Goal: Information Seeking & Learning: Learn about a topic

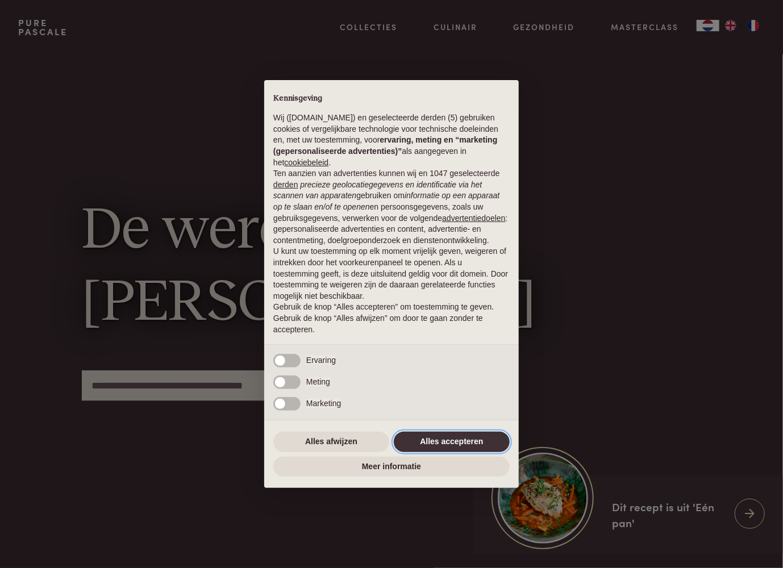
click at [461, 437] on button "Alles accepteren" at bounding box center [452, 442] width 116 height 20
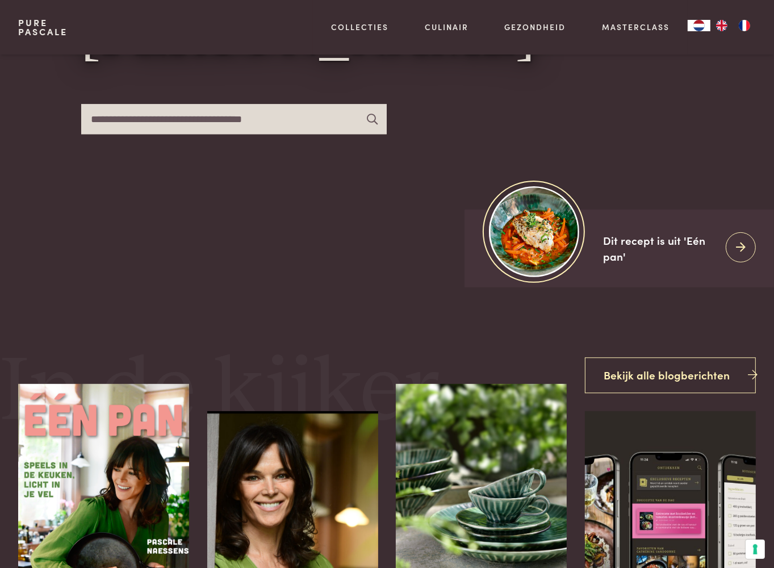
scroll to position [398, 0]
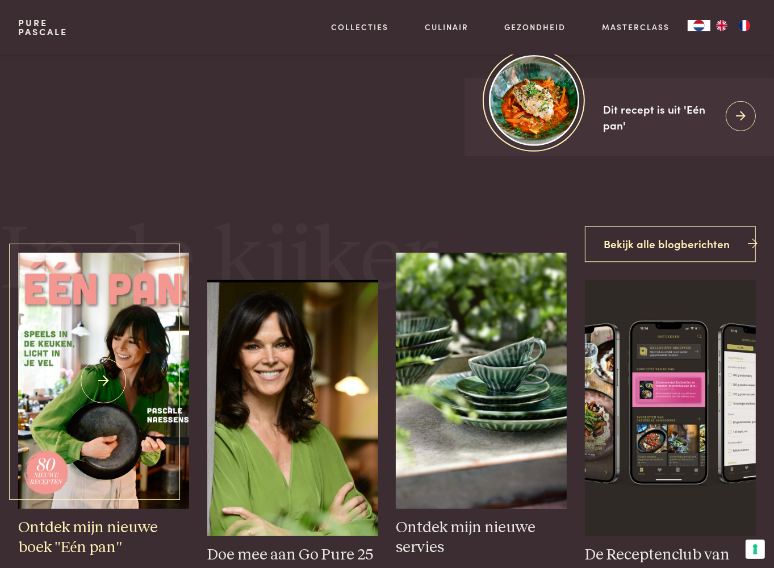
click at [104, 375] on img at bounding box center [103, 381] width 171 height 256
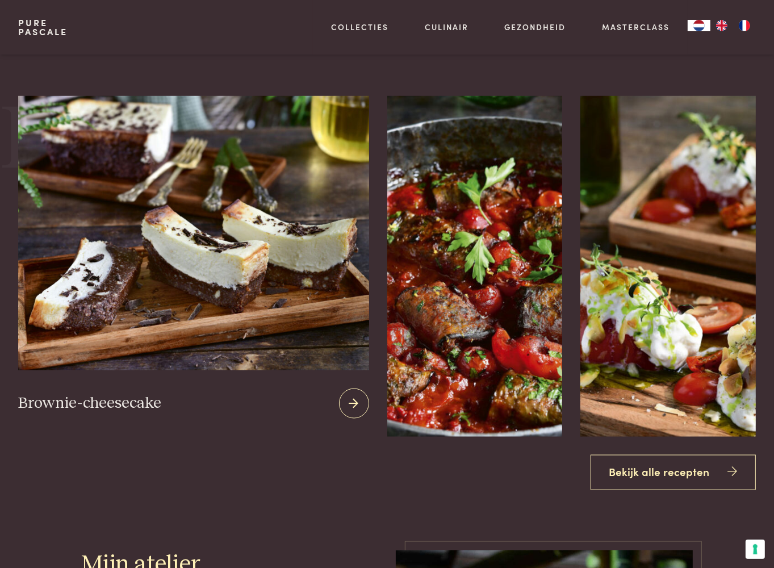
scroll to position [1590, 0]
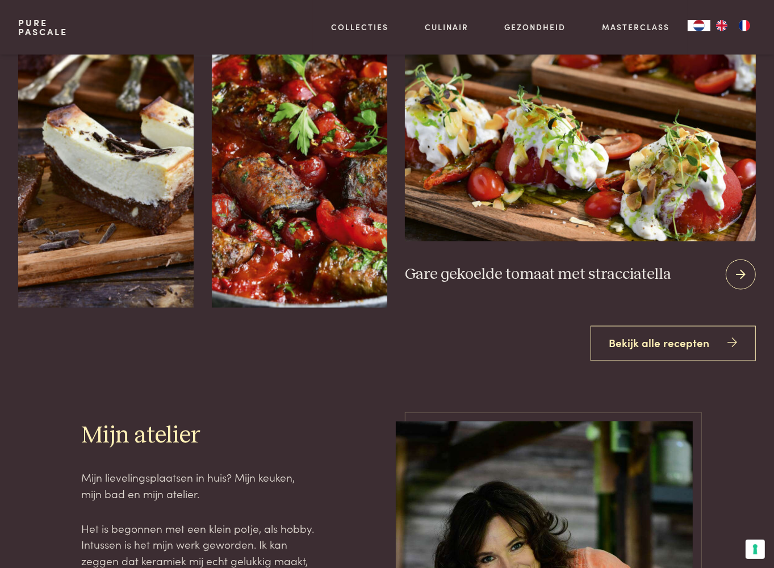
click at [741, 271] on icon at bounding box center [741, 274] width 10 height 16
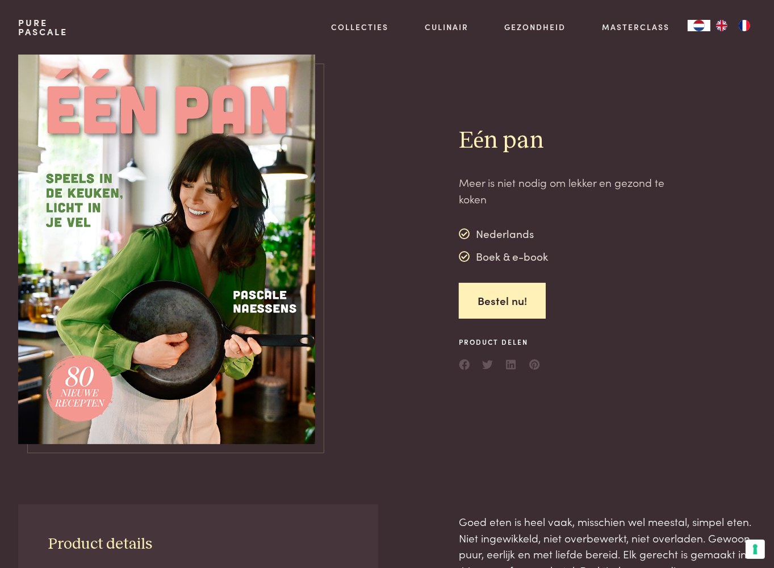
click at [215, 249] on img at bounding box center [166, 250] width 297 height 390
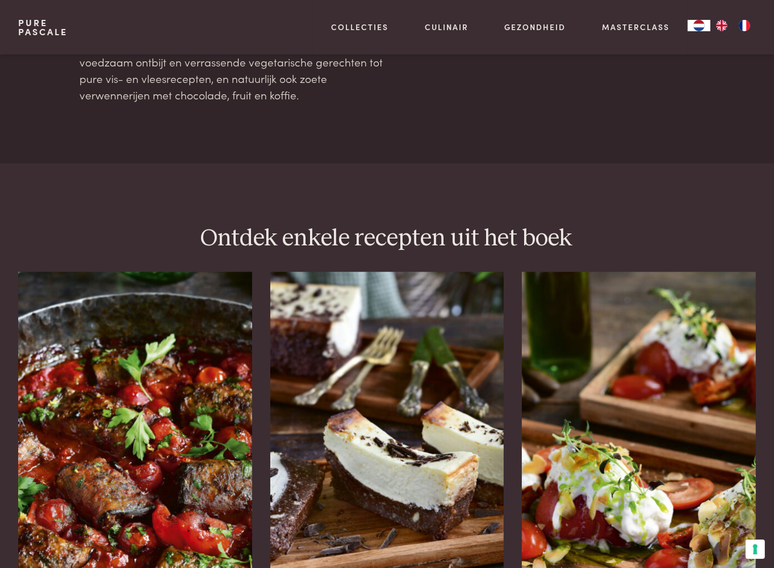
scroll to position [1477, 0]
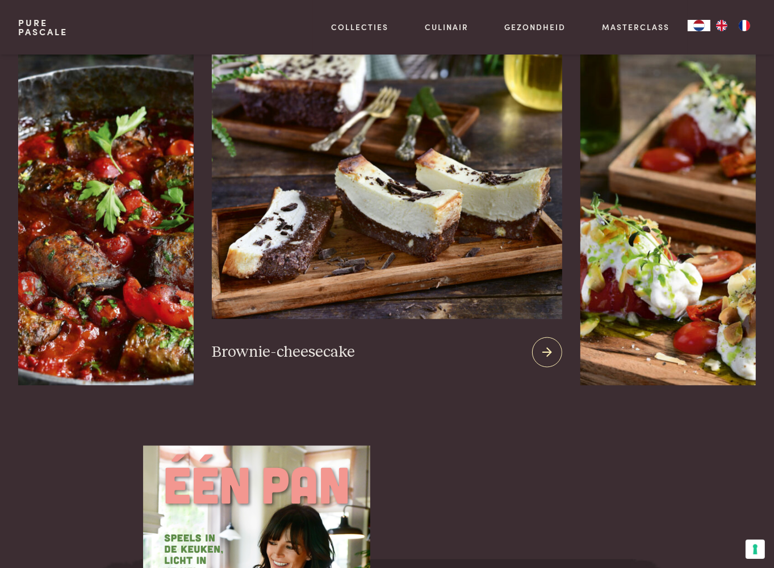
click at [459, 237] on img at bounding box center [387, 182] width 351 height 274
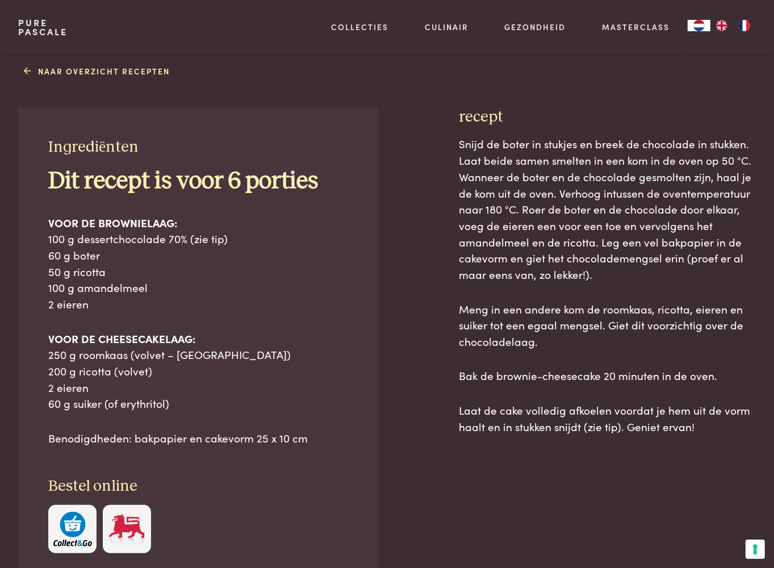
scroll to position [398, 0]
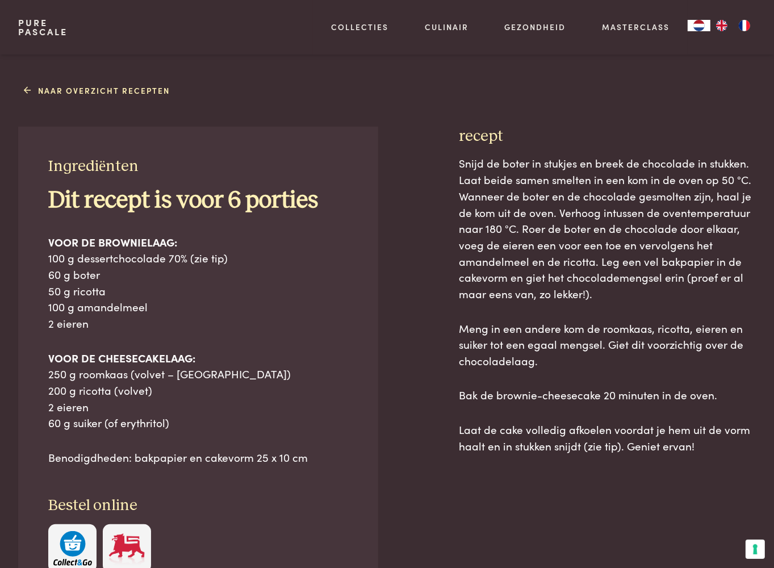
drag, startPoint x: 23, startPoint y: 135, endPoint x: 344, endPoint y: 78, distance: 326.5
click at [469, 161] on div "Ingrediënten Dit recept is voor 6 porties VOOR DE BROWNIELAAG: 100 g dessertcho…" at bounding box center [387, 403] width 738 height 553
click at [84, 87] on link "Naar overzicht recepten" at bounding box center [97, 91] width 146 height 12
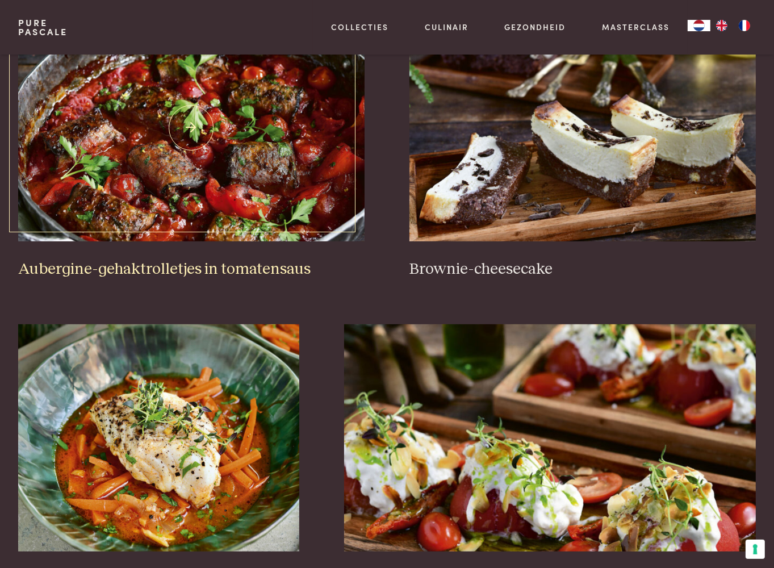
scroll to position [284, 0]
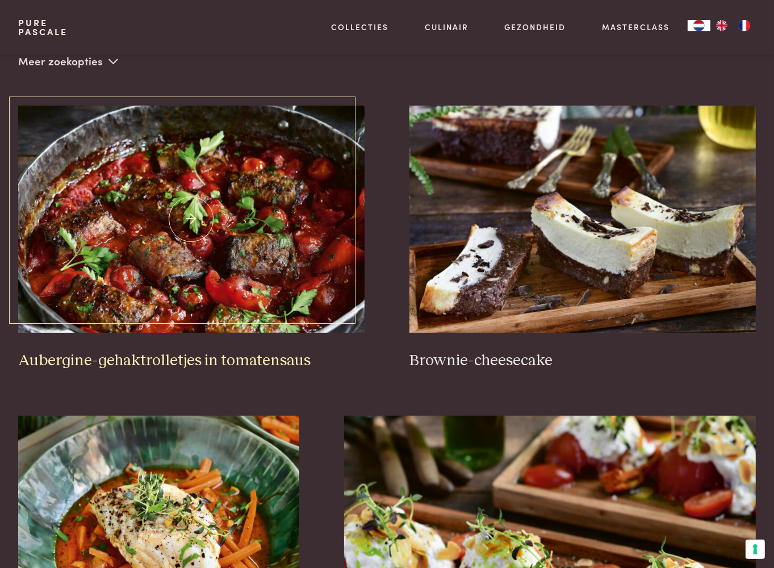
click at [191, 215] on img at bounding box center [191, 219] width 346 height 227
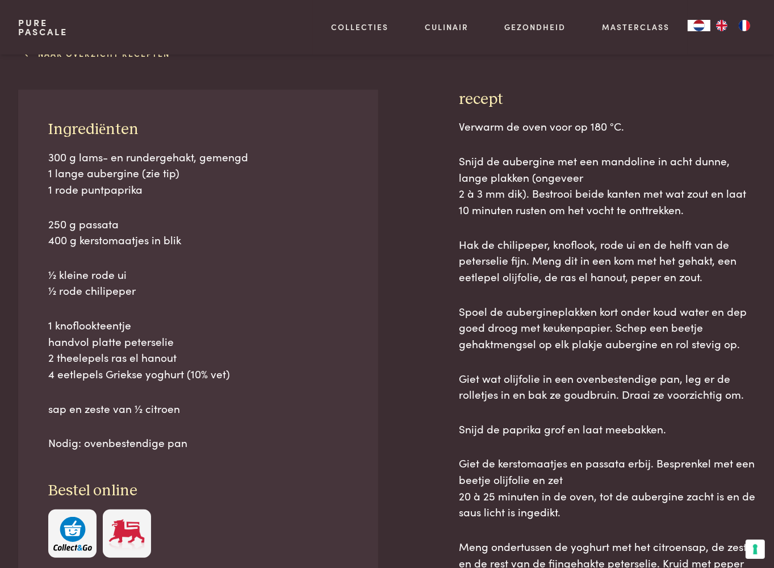
scroll to position [454, 0]
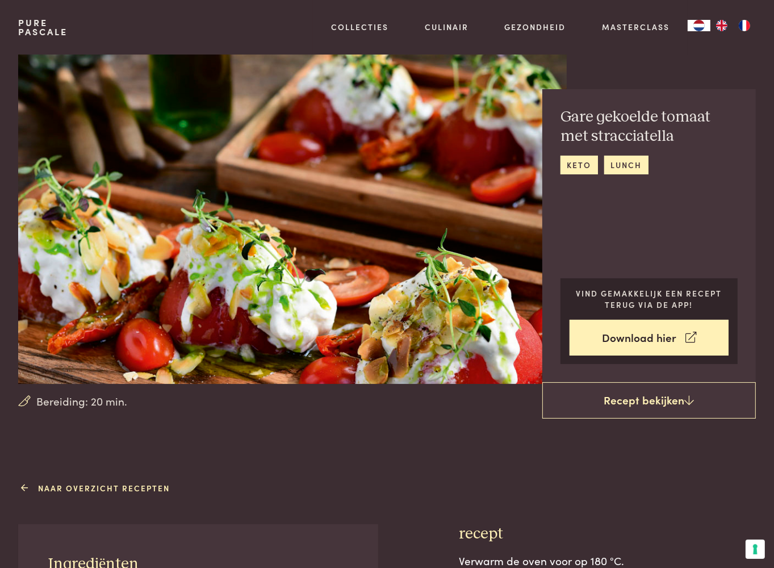
click at [98, 487] on link "Naar overzicht recepten" at bounding box center [97, 488] width 146 height 12
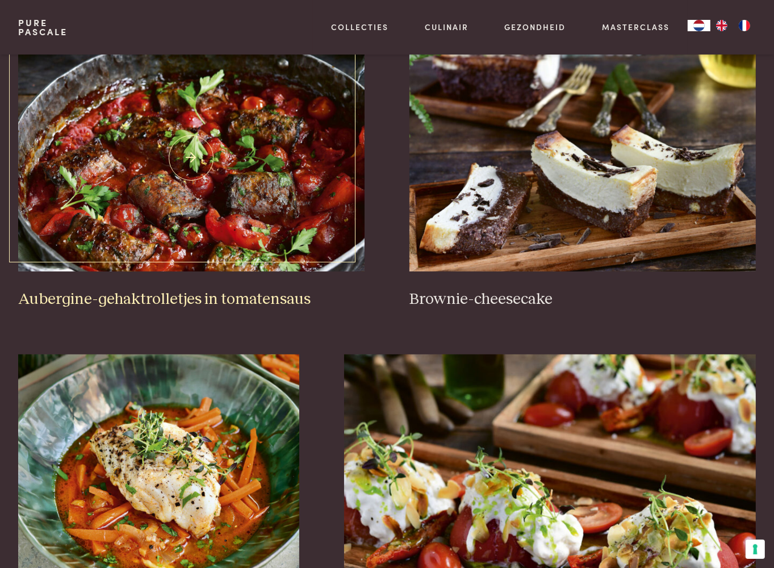
scroll to position [511, 0]
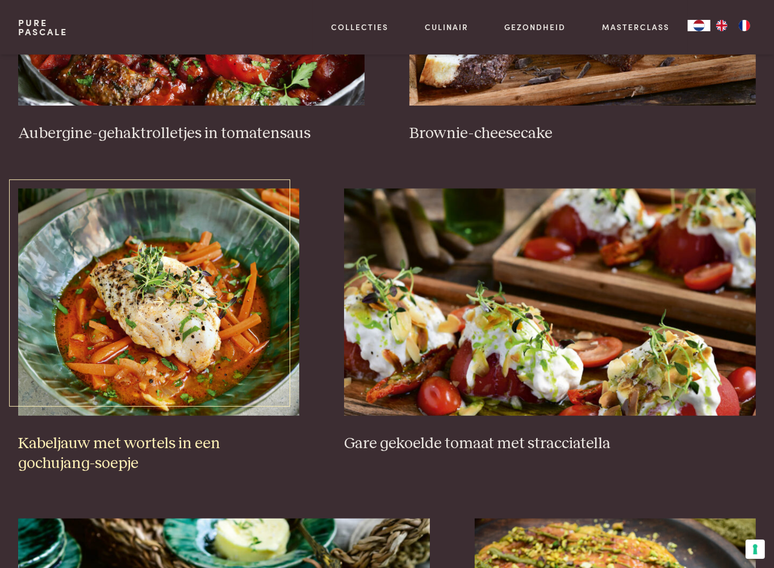
click at [153, 306] on img at bounding box center [158, 302] width 281 height 227
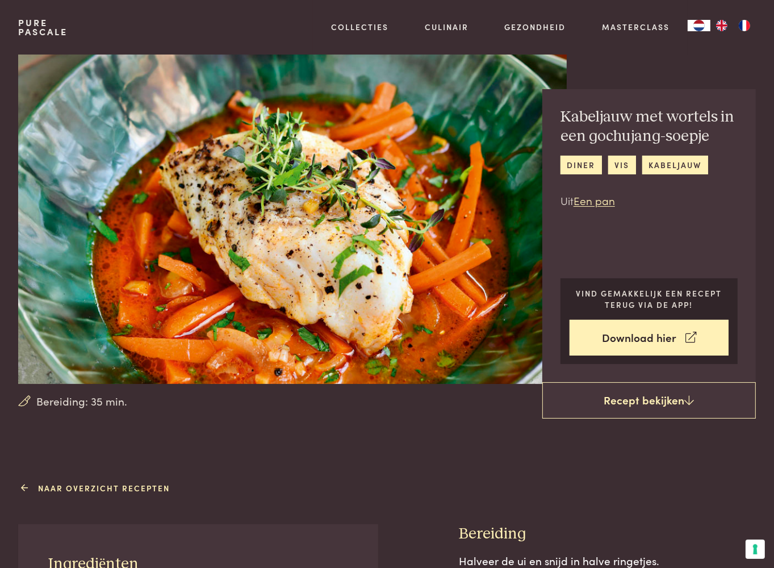
click at [47, 492] on link "Naar overzicht recepten" at bounding box center [97, 488] width 146 height 12
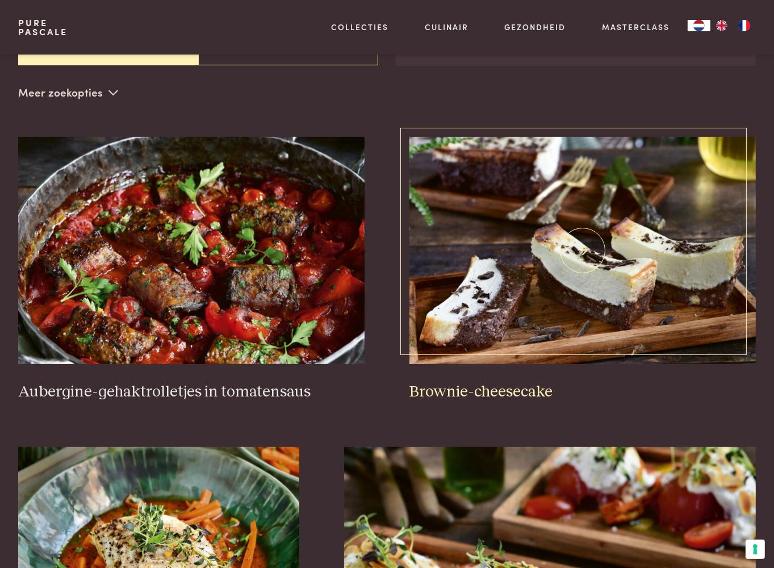
scroll to position [227, 0]
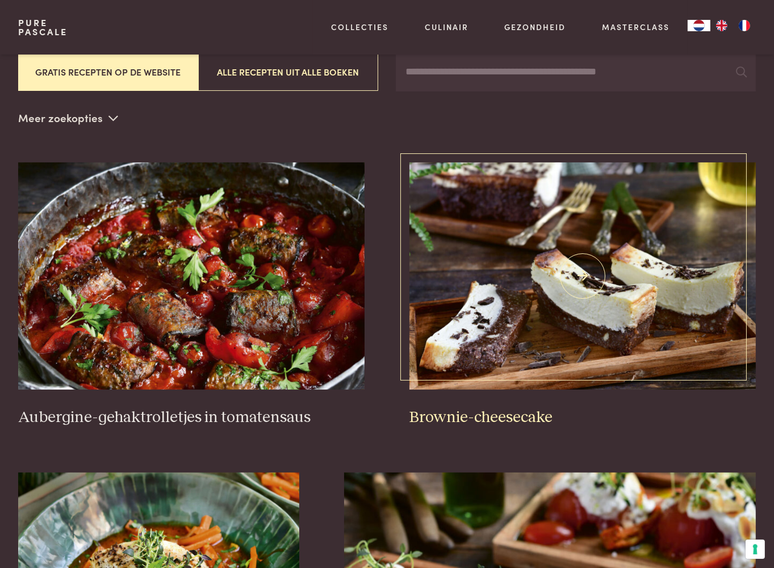
click at [496, 279] on img at bounding box center [582, 275] width 346 height 227
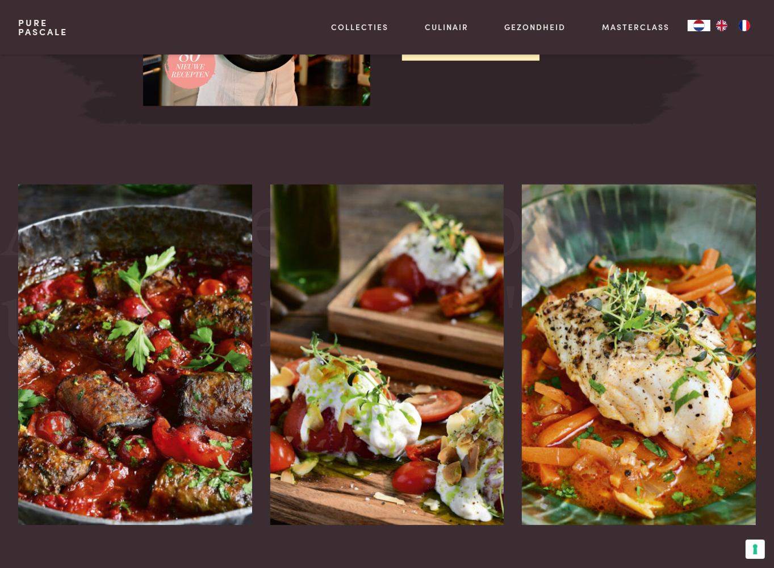
scroll to position [1988, 0]
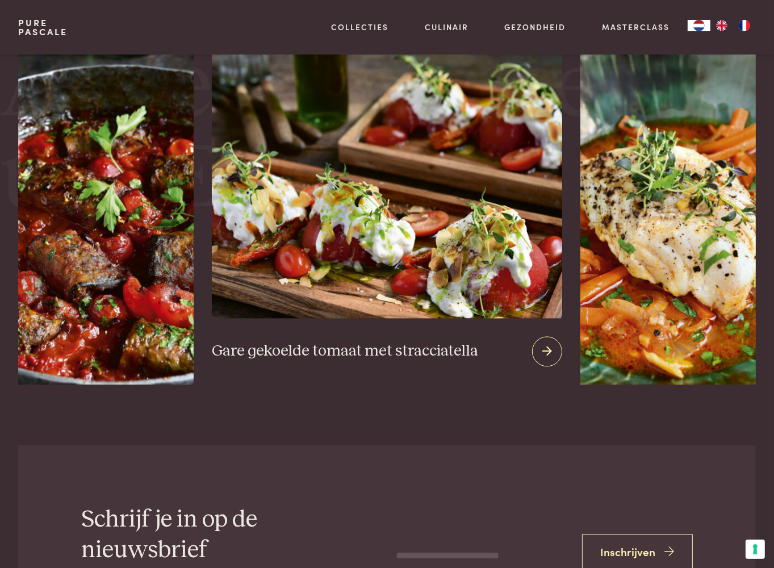
click at [443, 258] on img at bounding box center [387, 181] width 351 height 274
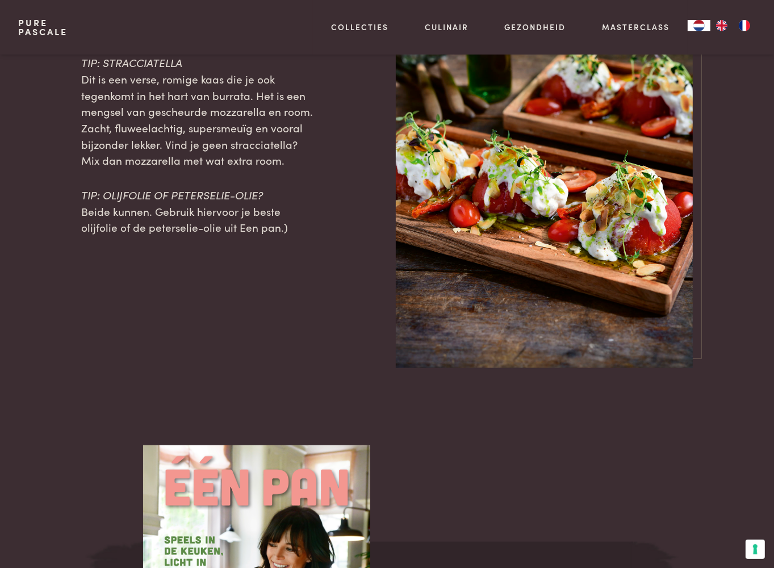
scroll to position [1193, 0]
